Goal: Task Accomplishment & Management: Manage account settings

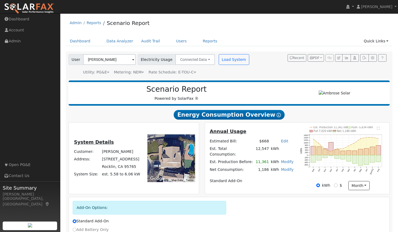
drag, startPoint x: 0, startPoint y: 0, endPoint x: 40, endPoint y: 7, distance: 40.5
click at [40, 7] on img at bounding box center [29, 8] width 50 height 11
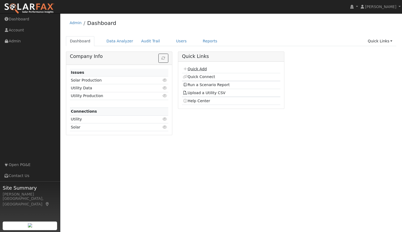
click at [197, 67] on link "Quick Add" at bounding box center [195, 69] width 24 height 4
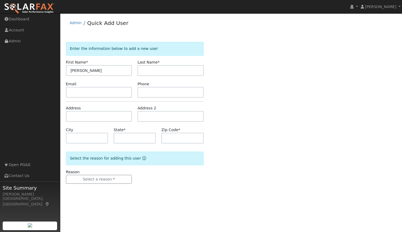
type input "[PERSON_NAME]"
click at [98, 93] on input "text" at bounding box center [99, 92] width 66 height 11
click at [117, 92] on input "text" at bounding box center [99, 92] width 66 height 11
paste input "dkwinos@yahoo.com"
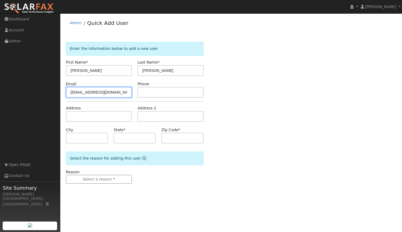
type input "dkwinos@yahoo.com"
click at [147, 91] on input "text" at bounding box center [170, 92] width 66 height 11
click at [161, 92] on input "text" at bounding box center [170, 92] width 66 height 11
paste input "(707) 738-9308"
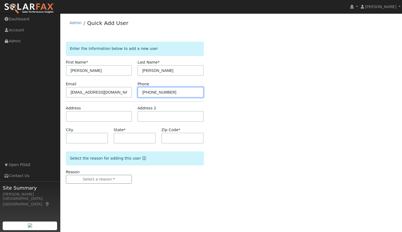
type input "(707) 738-9308"
click at [233, 92] on div "Enter the information below to add a new user First Name * Dennis Last Name * K…" at bounding box center [231, 118] width 331 height 152
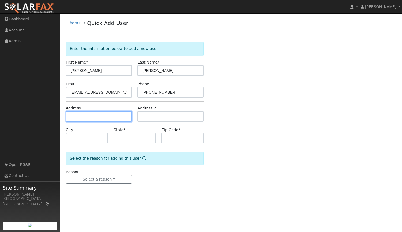
click at [94, 115] on input "text" at bounding box center [99, 116] width 66 height 11
click at [99, 115] on input "text" at bounding box center [99, 116] width 66 height 11
type input "4351 Newland Heights Drive"
type input "Rocklin"
type input "CA"
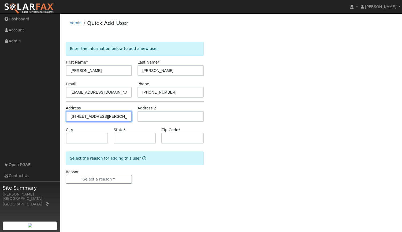
type input "95765"
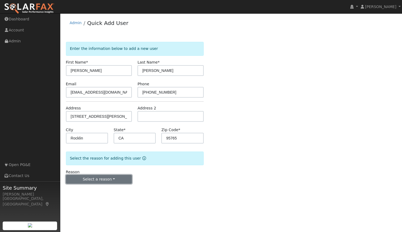
click at [99, 181] on button "Select a reason" at bounding box center [99, 179] width 66 height 9
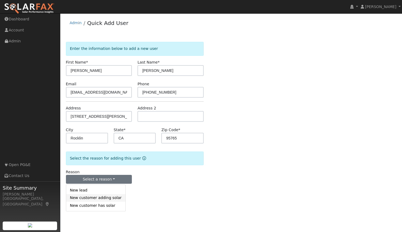
click at [109, 200] on link "New customer adding solar" at bounding box center [95, 198] width 59 height 8
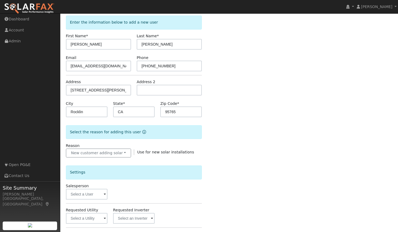
scroll to position [44, 0]
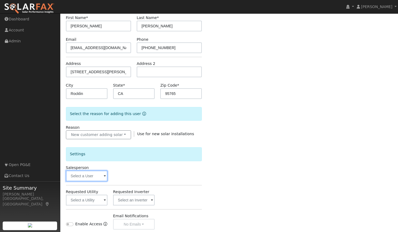
click at [99, 178] on input "text" at bounding box center [87, 175] width 42 height 11
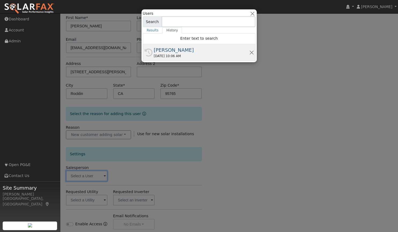
click at [193, 55] on div "09/06/2025 10:06 AM" at bounding box center [201, 56] width 95 height 5
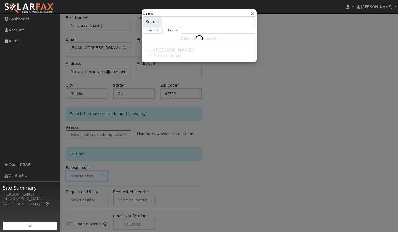
type input "[PERSON_NAME]"
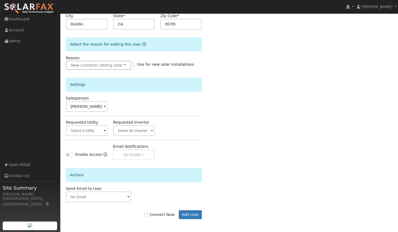
scroll to position [114, 0]
click at [99, 128] on input "text" at bounding box center [87, 130] width 42 height 11
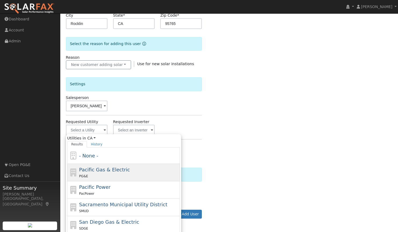
click at [95, 170] on span "Pacific Gas & Electric" at bounding box center [104, 170] width 51 height 6
type input "Pacific Gas & Electric"
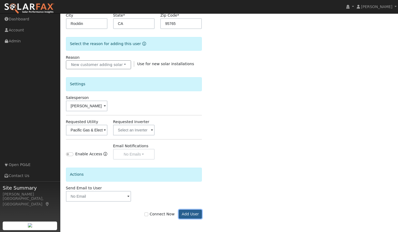
click at [194, 214] on button "Add User" at bounding box center [190, 214] width 23 height 9
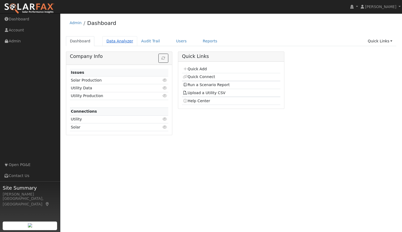
click at [110, 42] on link "Data Analyzer" at bounding box center [119, 41] width 35 height 10
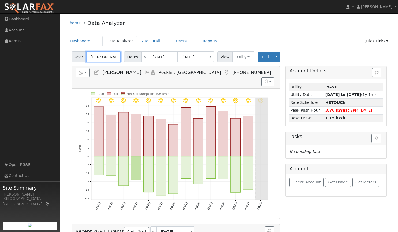
drag, startPoint x: 115, startPoint y: 57, endPoint x: 50, endPoint y: 56, distance: 64.6
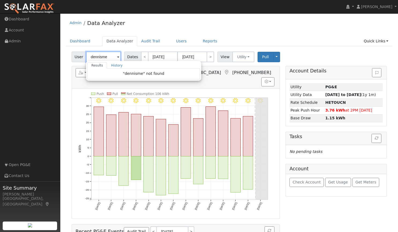
drag, startPoint x: 108, startPoint y: 57, endPoint x: 69, endPoint y: 60, distance: 39.8
type input "G"
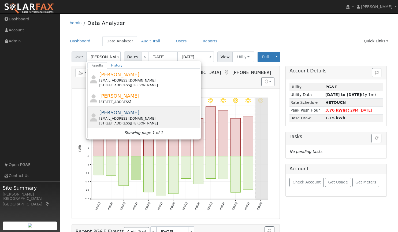
click at [114, 114] on span "[PERSON_NAME]" at bounding box center [119, 113] width 40 height 6
type input "[PERSON_NAME]"
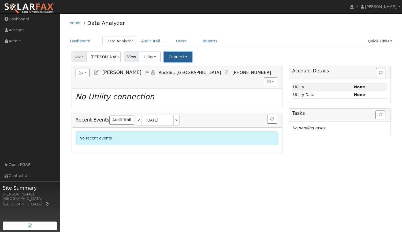
click at [177, 57] on button "Connect" at bounding box center [178, 57] width 28 height 10
click at [179, 68] on link "Select a Provider" at bounding box center [186, 69] width 42 height 8
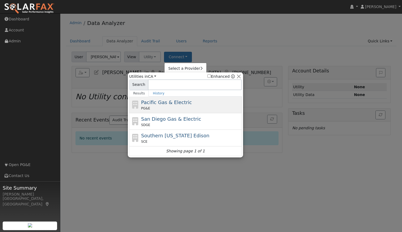
click at [167, 105] on span "Pacific Gas & Electric" at bounding box center [166, 102] width 51 height 6
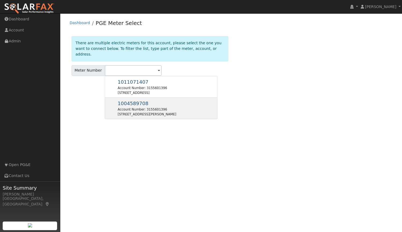
click at [125, 100] on span "1004589708" at bounding box center [133, 103] width 31 height 6
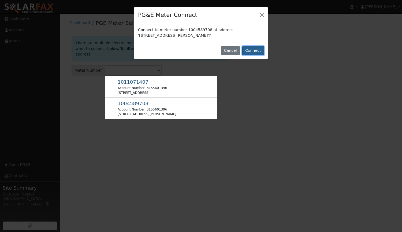
click at [256, 51] on button "Connect" at bounding box center [253, 50] width 22 height 9
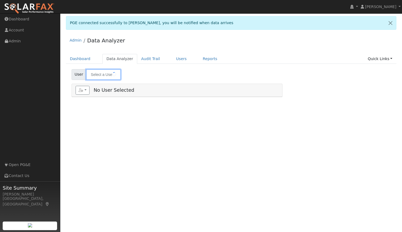
type input "[PERSON_NAME]"
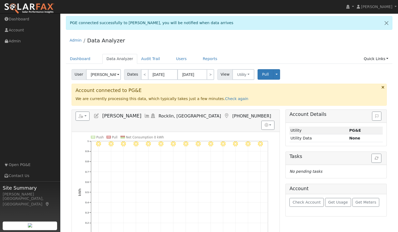
click at [143, 39] on div "Admin Data Analyzer" at bounding box center [229, 41] width 327 height 16
click at [85, 116] on button "button" at bounding box center [83, 115] width 14 height 9
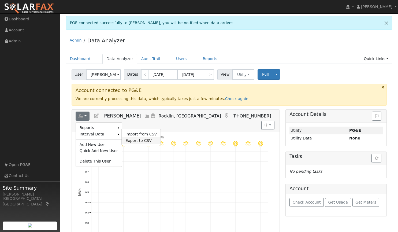
click at [137, 139] on link "Export to CSV" at bounding box center [141, 140] width 39 height 6
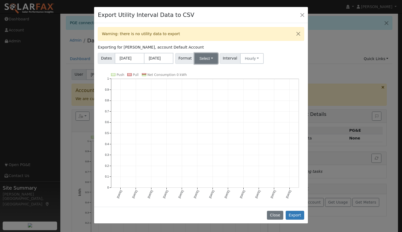
click at [202, 60] on button "Select" at bounding box center [206, 58] width 23 height 11
click at [202, 104] on link "Aurora" at bounding box center [212, 104] width 38 height 8
click at [253, 58] on button "Hourly" at bounding box center [253, 58] width 24 height 11
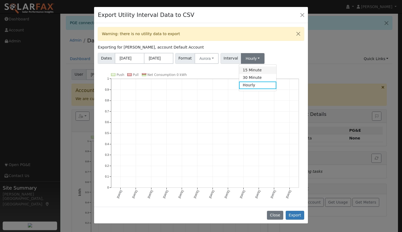
click at [249, 70] on link "15 Minute" at bounding box center [257, 70] width 37 height 8
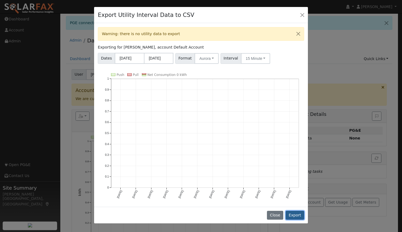
click at [297, 214] on button "Export" at bounding box center [295, 215] width 18 height 9
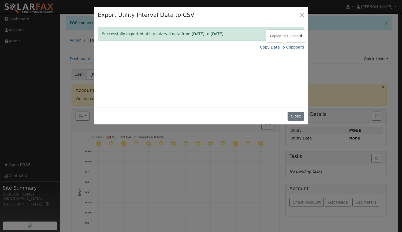
click at [272, 46] on link "Copy Data To Clipboard" at bounding box center [282, 47] width 44 height 6
click at [268, 49] on link "Copy Data To Clipboard" at bounding box center [282, 47] width 44 height 6
click at [295, 114] on button "Close" at bounding box center [295, 116] width 16 height 9
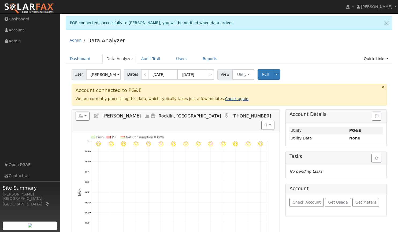
click at [225, 99] on link "Check again" at bounding box center [236, 98] width 23 height 4
click at [263, 74] on span "Pull" at bounding box center [265, 74] width 7 height 4
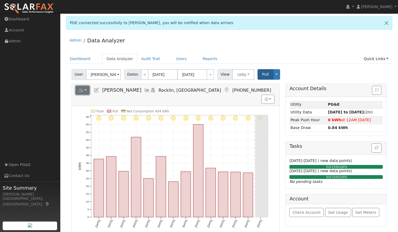
click at [86, 89] on button "button" at bounding box center [83, 90] width 14 height 9
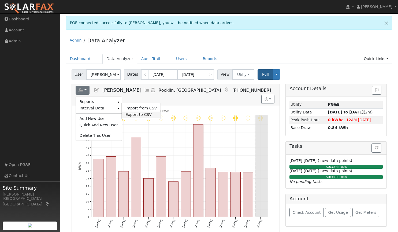
click at [126, 114] on link "Export to CSV" at bounding box center [141, 114] width 39 height 6
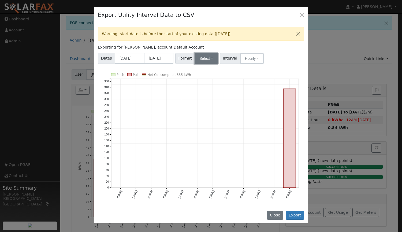
click at [211, 59] on button "Select" at bounding box center [206, 58] width 23 height 11
click at [207, 103] on link "Aurora" at bounding box center [212, 104] width 38 height 8
click at [249, 57] on button "Hourly" at bounding box center [253, 58] width 24 height 11
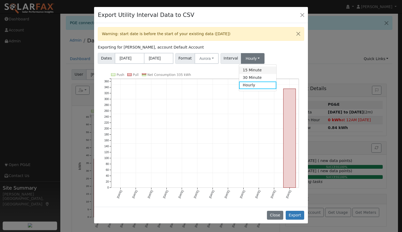
click at [249, 71] on link "15 Minute" at bounding box center [257, 70] width 37 height 8
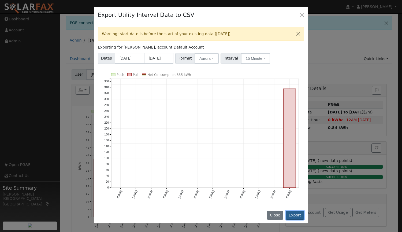
click at [296, 211] on button "Export" at bounding box center [295, 215] width 18 height 9
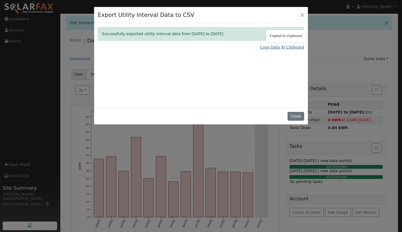
click at [273, 46] on link "Copy Data To Clipboard" at bounding box center [282, 47] width 44 height 6
click at [302, 13] on button "Close" at bounding box center [302, 15] width 8 height 8
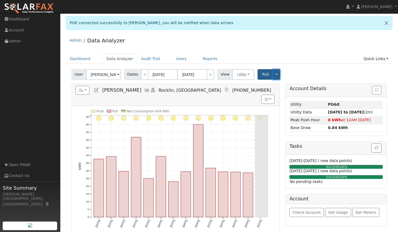
click at [273, 74] on button "Toggle Dropdown" at bounding box center [276, 74] width 7 height 10
click at [279, 117] on link "Disconnect Utility" at bounding box center [293, 117] width 41 height 8
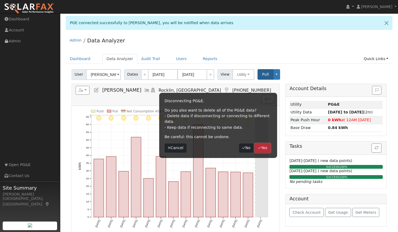
click at [264, 143] on button "Yes" at bounding box center [263, 147] width 16 height 9
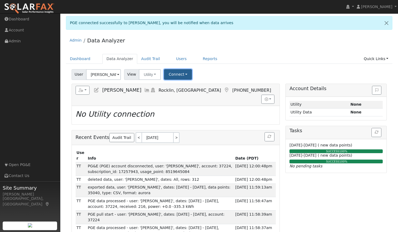
click at [180, 78] on button "Connect" at bounding box center [178, 74] width 28 height 10
click at [182, 87] on link "Select a Provider" at bounding box center [186, 86] width 42 height 8
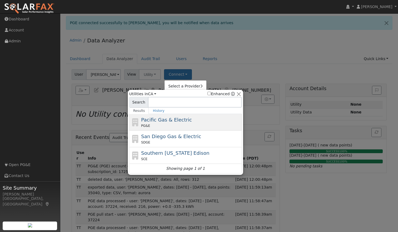
click at [158, 122] on span "Pacific Gas & Electric" at bounding box center [166, 120] width 51 height 6
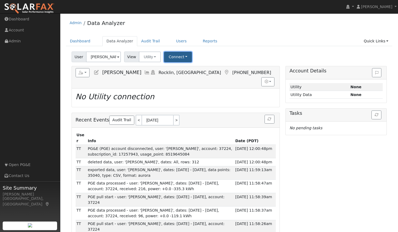
click at [172, 57] on button "Connect" at bounding box center [178, 57] width 28 height 10
click at [174, 68] on link "Select a Provider" at bounding box center [186, 69] width 42 height 8
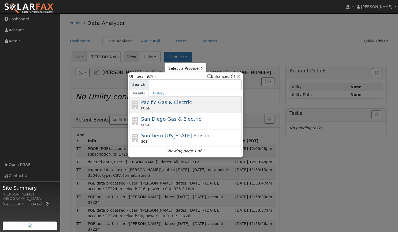
click at [161, 102] on span "Pacific Gas & Electric" at bounding box center [166, 102] width 51 height 6
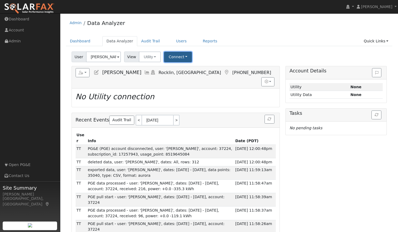
click at [178, 55] on button "Connect" at bounding box center [178, 57] width 28 height 10
click at [189, 68] on link "Select a Provider" at bounding box center [186, 69] width 42 height 8
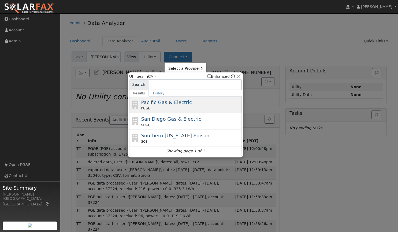
click at [157, 108] on div "PG&E" at bounding box center [190, 108] width 99 height 5
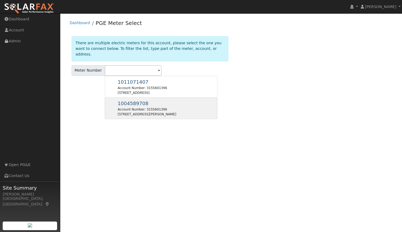
click at [127, 100] on span "1004589708" at bounding box center [133, 103] width 31 height 6
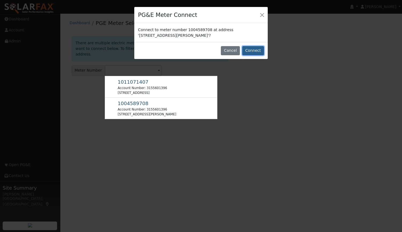
click at [252, 50] on button "Connect" at bounding box center [253, 50] width 22 height 9
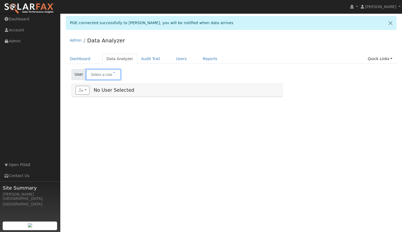
type input "[PERSON_NAME]"
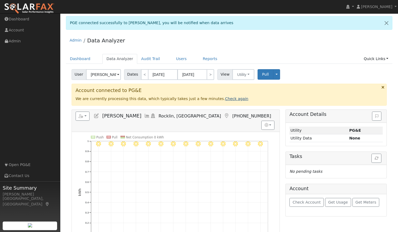
click at [225, 96] on link "Check again" at bounding box center [236, 98] width 23 height 4
click at [225, 98] on link "Check again" at bounding box center [236, 98] width 23 height 4
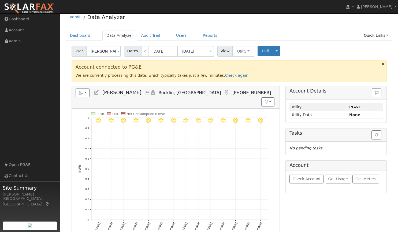
scroll to position [23, 0]
click at [227, 76] on link "Check again" at bounding box center [236, 75] width 23 height 4
click at [378, 137] on icon "button" at bounding box center [377, 135] width 4 height 4
click at [362, 179] on span "Get Meters" at bounding box center [365, 179] width 21 height 4
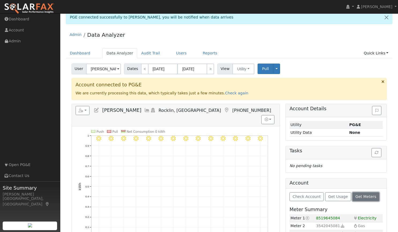
scroll to position [5, 0]
click at [225, 95] on link "Check again" at bounding box center [236, 93] width 23 height 4
click at [225, 92] on link "Check again" at bounding box center [236, 93] width 23 height 4
click at [207, 92] on div "Account connected to PG&E We are currently processing this data, which typicall…" at bounding box center [229, 90] width 315 height 22
click at [225, 92] on link "Check again" at bounding box center [236, 93] width 23 height 4
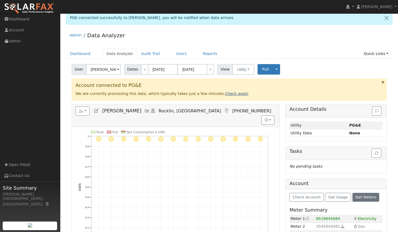
click at [225, 93] on link "Check again" at bounding box center [236, 93] width 23 height 4
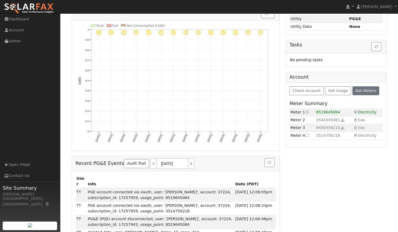
scroll to position [115, 0]
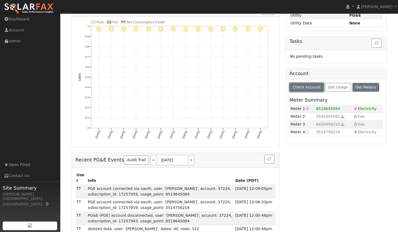
click at [313, 86] on span "Check Account" at bounding box center [307, 87] width 28 height 4
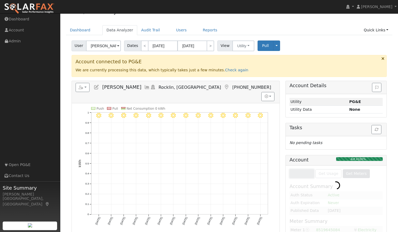
scroll to position [28, 0]
click at [275, 45] on button "Toggle Dropdown" at bounding box center [276, 46] width 7 height 10
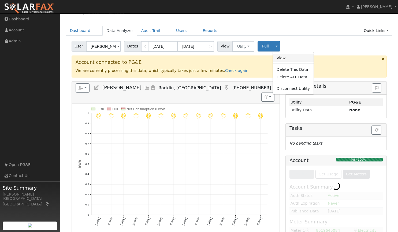
click at [275, 58] on link "View" at bounding box center [293, 58] width 41 height 8
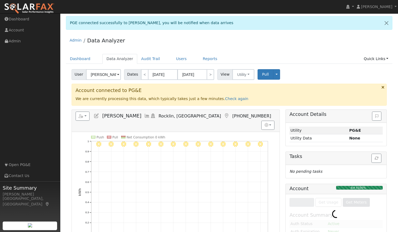
scroll to position [25, 0]
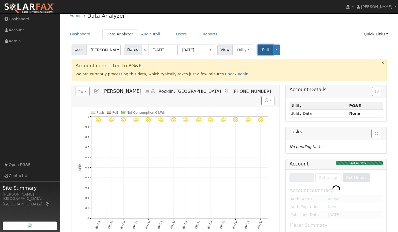
click at [262, 50] on span "Pull" at bounding box center [265, 49] width 7 height 4
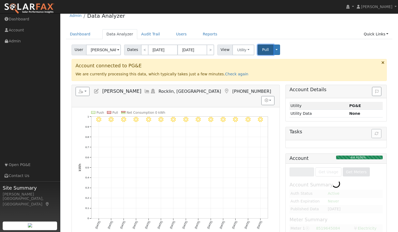
click at [262, 50] on span "Pull" at bounding box center [265, 49] width 7 height 4
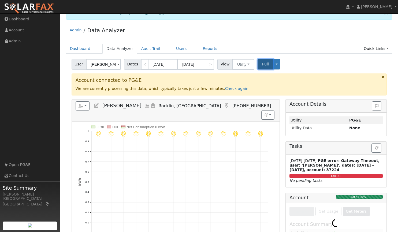
scroll to position [10, 0]
click at [262, 62] on span "Pull" at bounding box center [265, 64] width 7 height 4
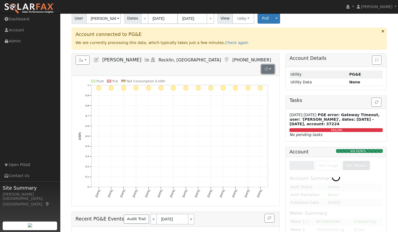
click at [270, 65] on button "button" at bounding box center [267, 69] width 13 height 9
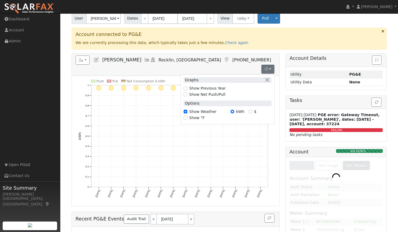
click at [240, 125] on icon "9/05 - Clear 9/04 - Clear 9/03 - Clear 9/02 - MostlyClear 9/01 - Clear 8/31 - C…" at bounding box center [175, 143] width 195 height 126
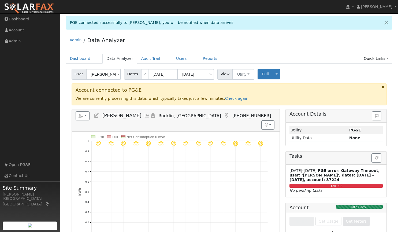
scroll to position [0, 0]
click at [273, 72] on button "Toggle Dropdown" at bounding box center [276, 74] width 7 height 10
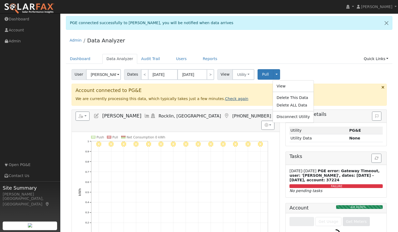
click at [225, 98] on link "Check again" at bounding box center [236, 98] width 23 height 4
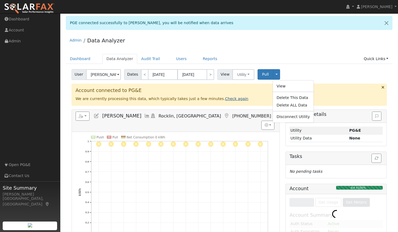
click at [225, 98] on link "Check again" at bounding box center [236, 98] width 23 height 4
click at [273, 73] on button "Toggle Dropdown" at bounding box center [276, 74] width 7 height 10
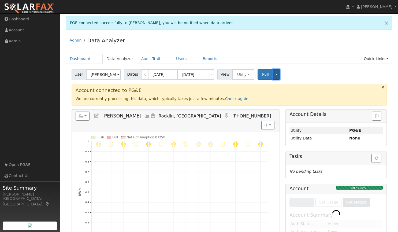
click at [274, 76] on button "Toggle Dropdown" at bounding box center [276, 74] width 7 height 10
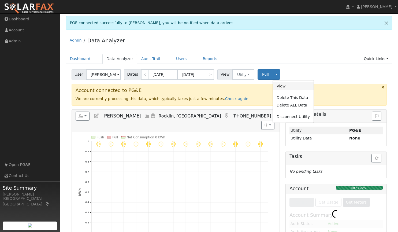
click at [276, 87] on link "View" at bounding box center [293, 86] width 41 height 8
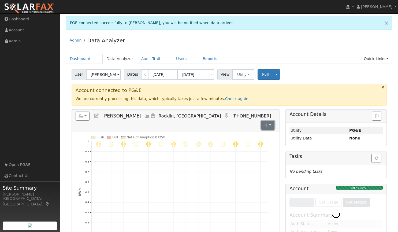
click at [269, 121] on button "button" at bounding box center [267, 125] width 13 height 9
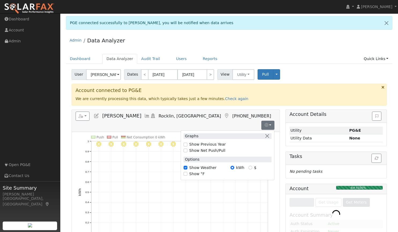
click at [242, 109] on div "Reports Scenario Health Check Energy Audit Account Timeline User Audit Trail In…" at bounding box center [176, 185] width 208 height 153
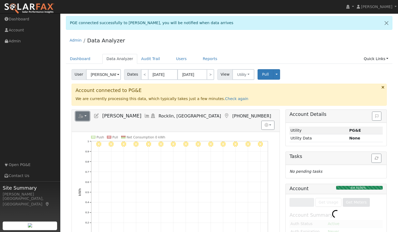
click at [81, 114] on icon "button" at bounding box center [81, 116] width 5 height 4
click at [279, 46] on div "Admin Data Analyzer" at bounding box center [229, 41] width 327 height 16
click at [385, 88] on div "Account connected to PG&E We are currently processing this data, which typicall…" at bounding box center [229, 95] width 315 height 22
click at [381, 85] on icon at bounding box center [382, 87] width 3 height 4
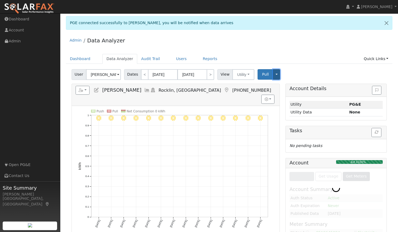
click at [273, 77] on button "Toggle Dropdown" at bounding box center [276, 74] width 7 height 10
click at [84, 59] on link "Dashboard" at bounding box center [80, 59] width 29 height 10
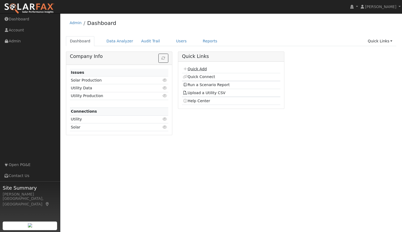
click at [200, 68] on link "Quick Add" at bounding box center [195, 69] width 24 height 4
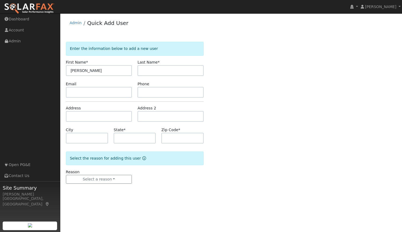
type input "Dennis"
type input "Korte"
click at [75, 94] on input "text" at bounding box center [99, 92] width 66 height 11
click at [35, 7] on img at bounding box center [29, 8] width 50 height 11
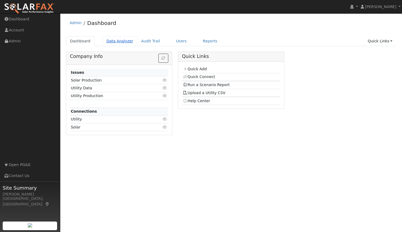
click at [124, 42] on link "Data Analyzer" at bounding box center [119, 41] width 35 height 10
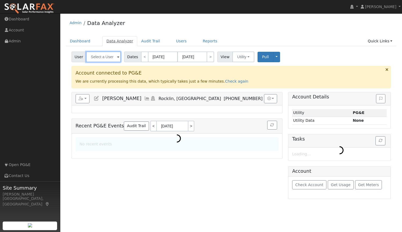
type input "[PERSON_NAME]"
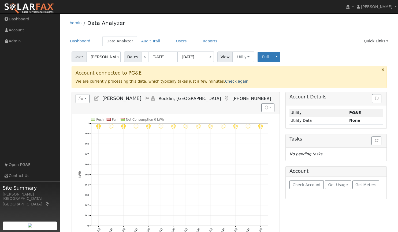
click at [225, 79] on link "Check again" at bounding box center [236, 81] width 23 height 4
click at [225, 83] on link "Check again" at bounding box center [236, 81] width 23 height 4
click at [262, 56] on span "Pull" at bounding box center [265, 57] width 7 height 4
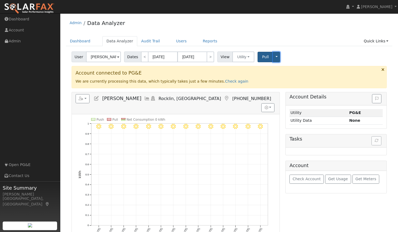
click at [273, 60] on button "Toggle Dropdown" at bounding box center [276, 57] width 7 height 10
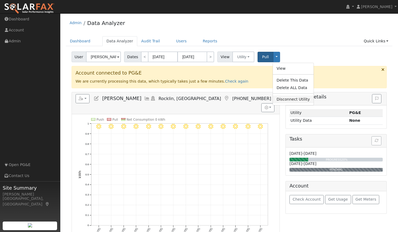
click at [280, 98] on link "Disconnect Utility" at bounding box center [293, 99] width 41 height 8
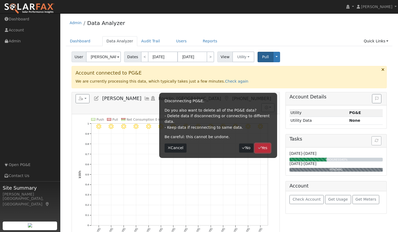
click at [263, 144] on button "Yes" at bounding box center [263, 147] width 16 height 9
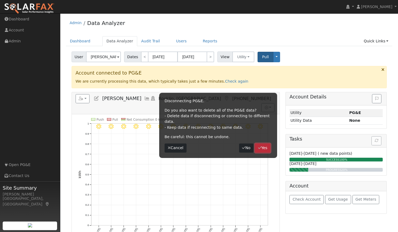
click at [263, 143] on button "Yes" at bounding box center [263, 147] width 16 height 9
click at [178, 143] on button "Cancel" at bounding box center [176, 147] width 22 height 9
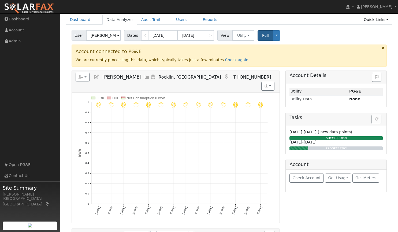
scroll to position [19, 0]
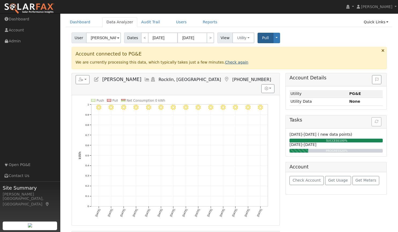
click at [225, 60] on link "Check again" at bounding box center [236, 62] width 23 height 4
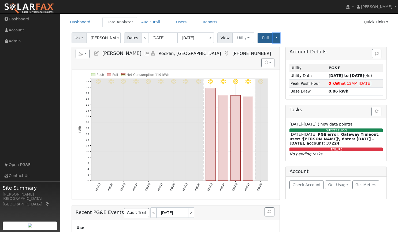
click at [273, 35] on button "Toggle Dropdown" at bounding box center [276, 38] width 7 height 10
click at [280, 81] on link "Disconnect Utility" at bounding box center [293, 80] width 41 height 8
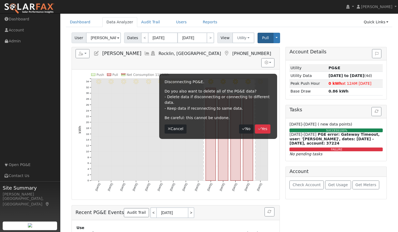
scroll to position [0, 0]
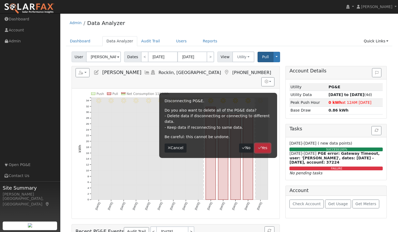
click at [261, 143] on button "Yes" at bounding box center [263, 147] width 16 height 9
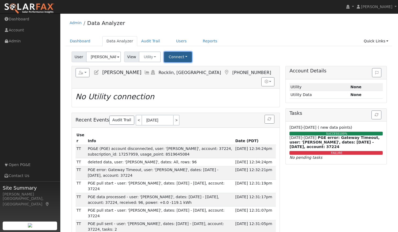
click at [177, 58] on button "Connect" at bounding box center [178, 57] width 28 height 10
click at [180, 70] on link "Select a Provider" at bounding box center [186, 69] width 42 height 8
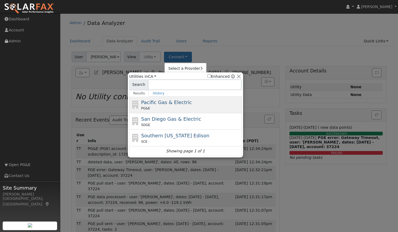
click at [159, 102] on span "Pacific Gas & Electric" at bounding box center [166, 102] width 51 height 6
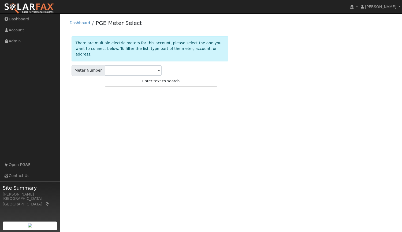
click at [158, 68] on span at bounding box center [159, 71] width 2 height 6
click at [156, 65] on input "text" at bounding box center [133, 70] width 57 height 11
click at [158, 68] on span at bounding box center [159, 71] width 2 height 6
click at [158, 79] on span "Enter text to search" at bounding box center [161, 81] width 38 height 4
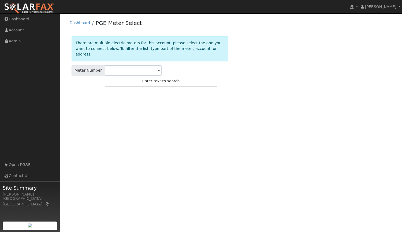
click at [158, 68] on span at bounding box center [159, 71] width 2 height 6
click at [120, 65] on input "text" at bounding box center [133, 70] width 57 height 11
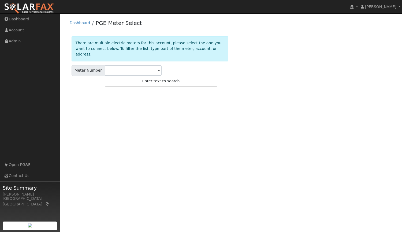
click at [158, 68] on span at bounding box center [159, 71] width 2 height 6
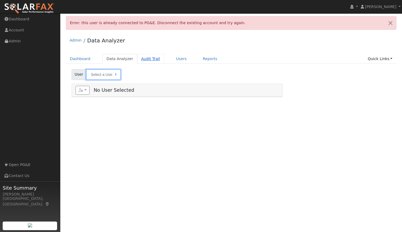
type input "[PERSON_NAME]"
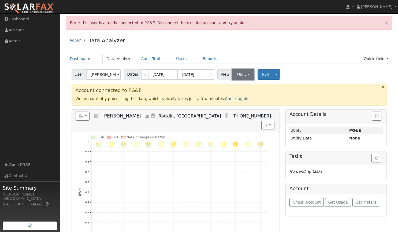
click at [242, 74] on button "Utility" at bounding box center [243, 74] width 22 height 11
click at [250, 55] on ul "Dashboard Data Analyzer Audit Trail Users Reports Quick Links Quick Add Quick C…" at bounding box center [229, 59] width 327 height 10
click at [214, 102] on div "Account connected to PG&E We are currently processing this data, which typicall…" at bounding box center [229, 95] width 315 height 22
click at [225, 100] on link "Check again" at bounding box center [236, 98] width 23 height 4
click at [273, 72] on button "Toggle Dropdown" at bounding box center [276, 74] width 7 height 10
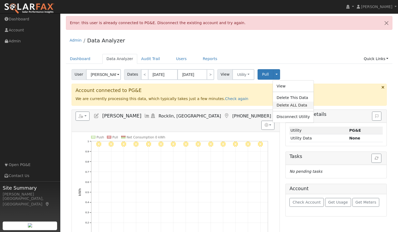
click at [284, 104] on link "Delete ALL Data" at bounding box center [293, 106] width 41 height 8
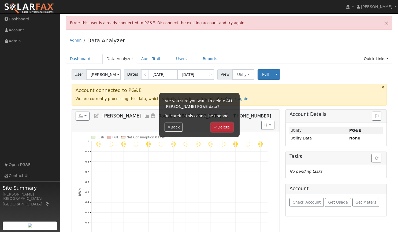
click at [229, 126] on button "Delete" at bounding box center [222, 126] width 22 height 9
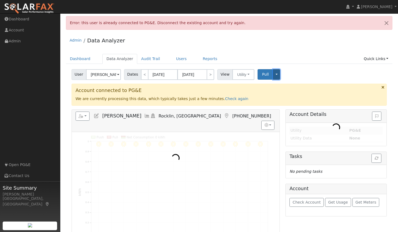
click at [274, 76] on button "Toggle Dropdown" at bounding box center [276, 74] width 7 height 10
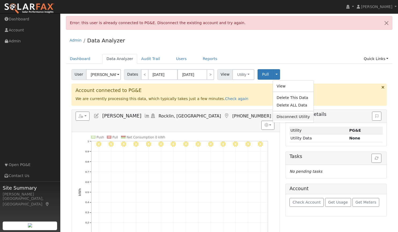
click at [292, 118] on link "Disconnect Utility" at bounding box center [293, 117] width 41 height 8
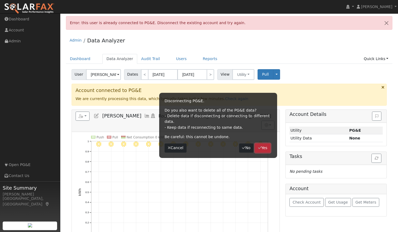
click at [262, 143] on button "Yes" at bounding box center [263, 147] width 16 height 9
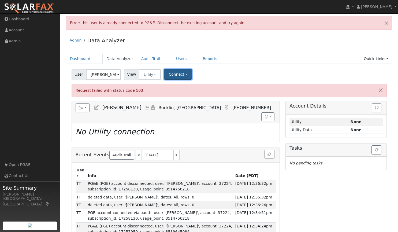
click at [174, 75] on button "Connect" at bounding box center [178, 74] width 28 height 10
click at [174, 98] on link "Quick Connect" at bounding box center [186, 98] width 42 height 8
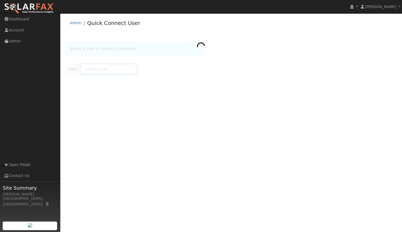
type input "[PERSON_NAME]"
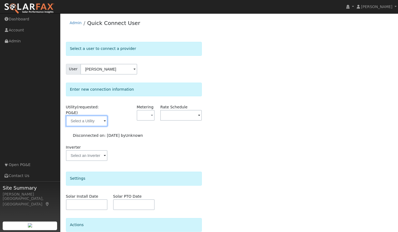
click at [100, 115] on input "text" at bounding box center [87, 120] width 42 height 11
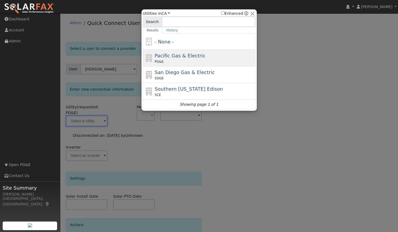
click at [181, 59] on div "PG&E" at bounding box center [204, 61] width 99 height 5
type input "PG&E"
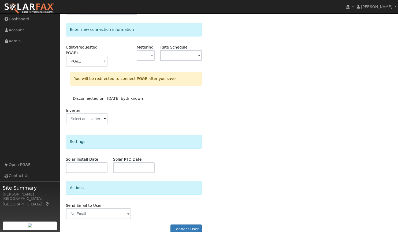
scroll to position [64, 0]
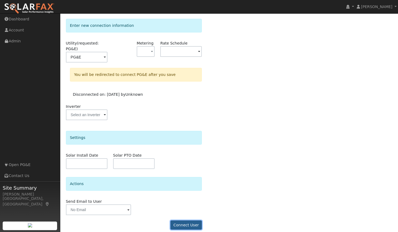
click at [189, 220] on button "Connect User" at bounding box center [186, 224] width 32 height 9
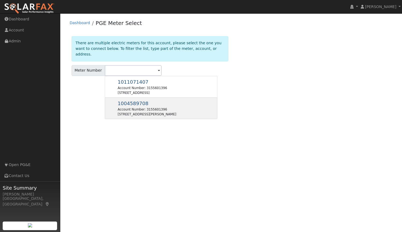
click at [128, 107] on div "Account Number: 3155601396" at bounding box center [147, 109] width 59 height 5
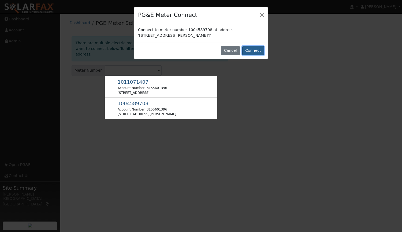
click at [254, 49] on button "Connect" at bounding box center [253, 50] width 22 height 9
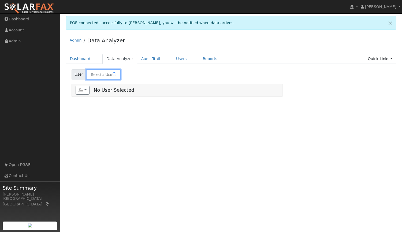
type input "[PERSON_NAME]"
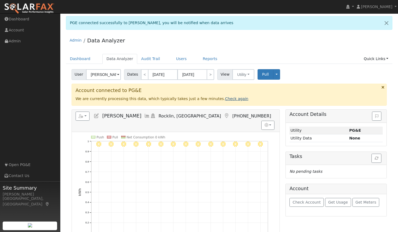
click at [225, 101] on link "Check again" at bounding box center [236, 98] width 23 height 4
click at [225, 99] on link "Check again" at bounding box center [236, 98] width 23 height 4
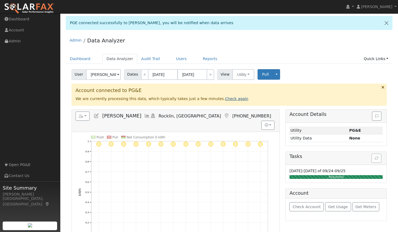
click at [225, 98] on link "Check again" at bounding box center [236, 98] width 23 height 4
click at [225, 99] on link "Check again" at bounding box center [236, 98] width 23 height 4
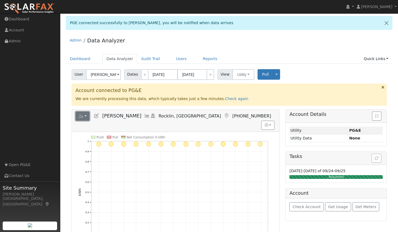
click at [85, 114] on button "button" at bounding box center [83, 115] width 14 height 9
click at [225, 99] on link "Check again" at bounding box center [236, 98] width 23 height 4
click at [225, 97] on link "Check again" at bounding box center [236, 98] width 23 height 4
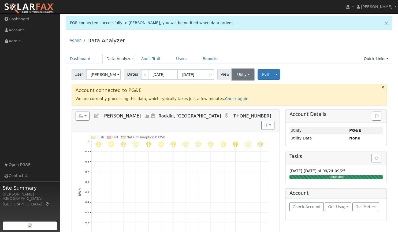
click at [238, 74] on button "Utility" at bounding box center [243, 74] width 22 height 11
click at [273, 74] on button "Toggle Dropdown" at bounding box center [276, 74] width 7 height 10
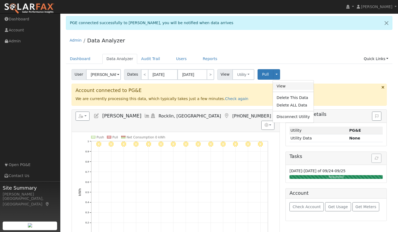
click at [281, 85] on link "View" at bounding box center [293, 86] width 41 height 8
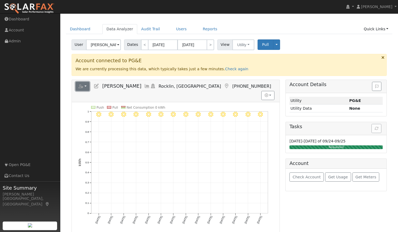
click at [86, 85] on button "button" at bounding box center [83, 86] width 14 height 9
click at [241, 86] on h5 "Reports Scenario Health Check Energy Audit Account Timeline User Audit Trail In…" at bounding box center [176, 86] width 200 height 9
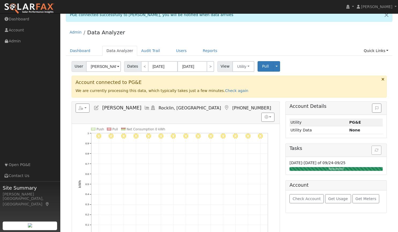
scroll to position [0, 0]
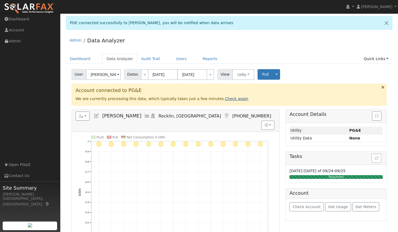
click at [225, 98] on link "Check again" at bounding box center [236, 98] width 23 height 4
click at [387, 21] on link at bounding box center [386, 22] width 11 height 13
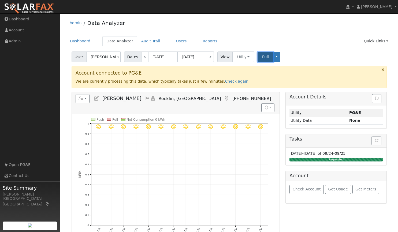
click at [262, 59] on span "Pull" at bounding box center [265, 57] width 7 height 4
